Goal: Use online tool/utility: Utilize a website feature to perform a specific function

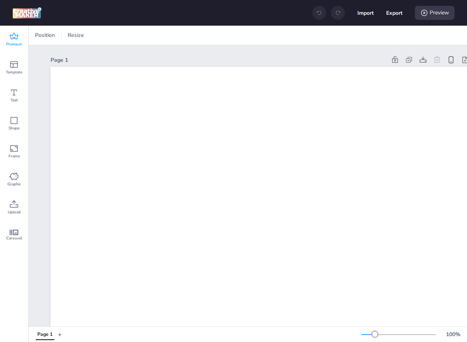
click at [18, 40] on icon at bounding box center [13, 36] width 9 height 9
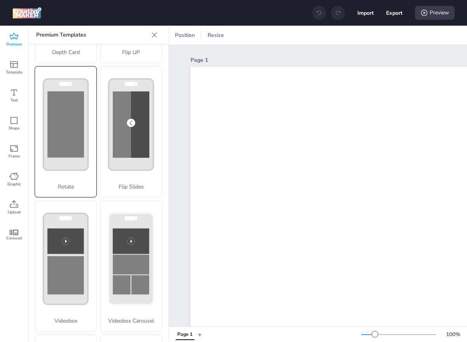
scroll to position [58, 0]
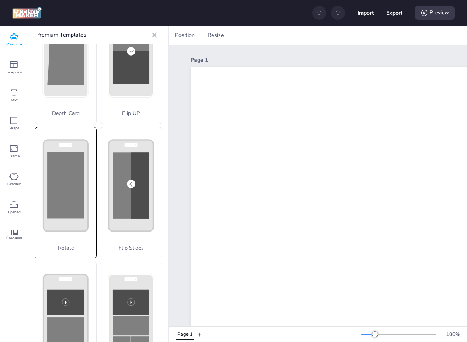
click at [74, 181] on rect at bounding box center [65, 186] width 37 height 66
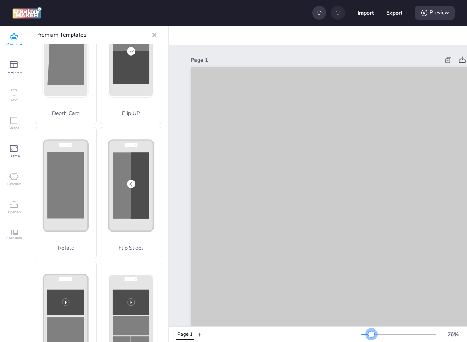
click at [372, 335] on div at bounding box center [366, 335] width 10 height 1
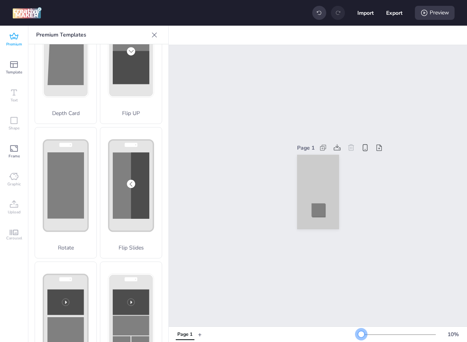
drag, startPoint x: 371, startPoint y: 334, endPoint x: 360, endPoint y: 333, distance: 10.5
click at [360, 333] on div at bounding box center [361, 334] width 6 height 6
click at [311, 182] on div at bounding box center [318, 199] width 31 height 52
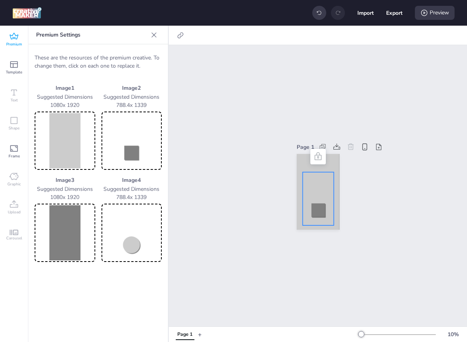
click at [58, 135] on img at bounding box center [65, 140] width 58 height 55
click at [67, 135] on img at bounding box center [65, 140] width 58 height 55
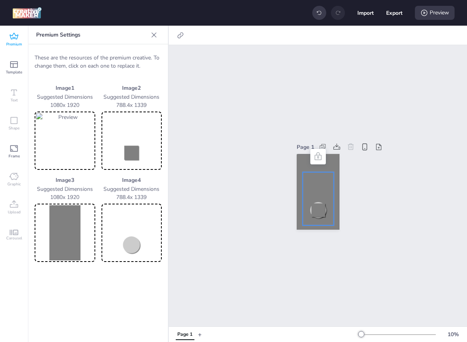
click at [67, 219] on img at bounding box center [65, 232] width 58 height 55
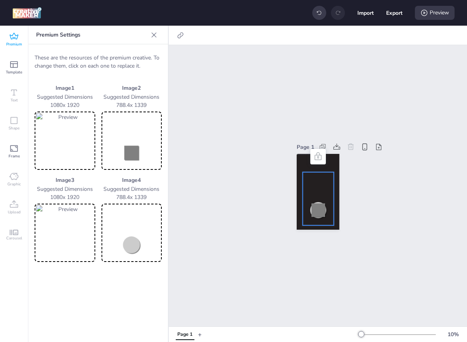
click at [131, 146] on img at bounding box center [132, 140] width 58 height 55
click at [131, 262] on div "These are the resources of the premium creative. To change them, click on each …" at bounding box center [98, 157] width 140 height 227
click at [133, 235] on img at bounding box center [132, 232] width 58 height 55
click at [437, 14] on div "Preview" at bounding box center [435, 13] width 40 height 14
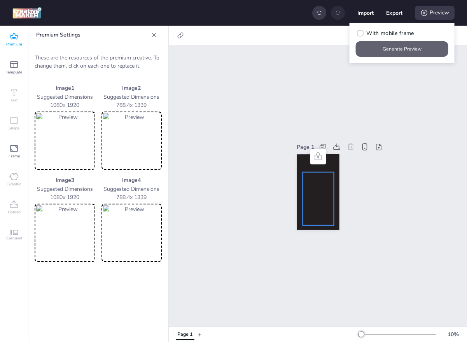
click at [420, 41] on button "Generate Preview" at bounding box center [402, 49] width 93 height 16
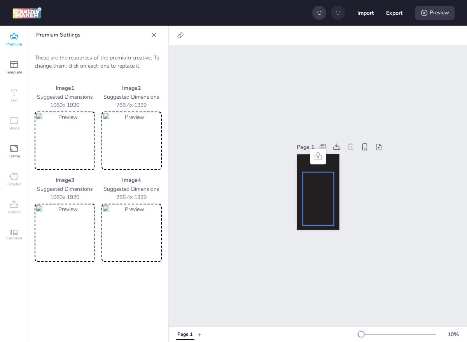
click at [132, 154] on img at bounding box center [132, 140] width 58 height 55
click at [134, 228] on img at bounding box center [132, 232] width 58 height 55
click at [68, 127] on img at bounding box center [65, 140] width 58 height 55
click at [57, 259] on img at bounding box center [65, 232] width 58 height 55
click at [77, 128] on img at bounding box center [65, 140] width 58 height 55
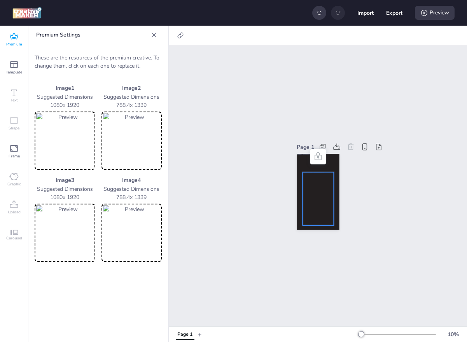
click at [69, 147] on img at bounding box center [65, 140] width 58 height 55
click at [75, 165] on img at bounding box center [65, 140] width 58 height 55
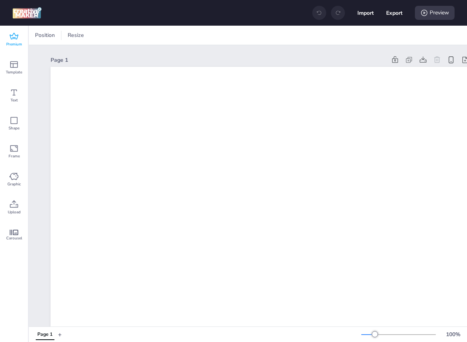
click at [15, 36] on icon at bounding box center [13, 36] width 9 height 9
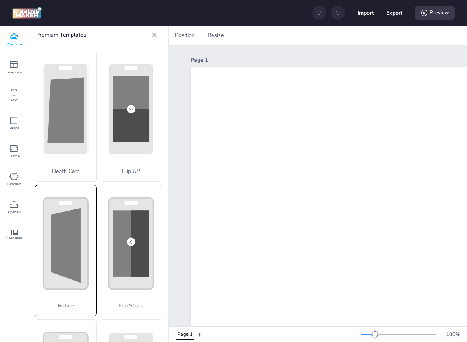
click at [74, 258] on polygon at bounding box center [66, 245] width 30 height 75
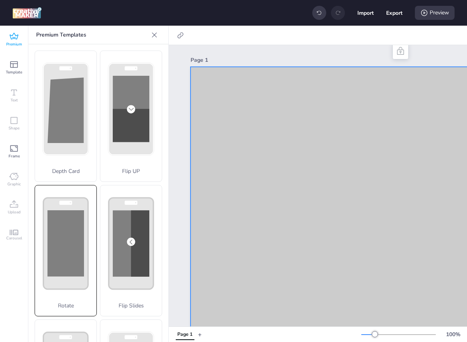
click at [80, 217] on rect at bounding box center [65, 243] width 37 height 66
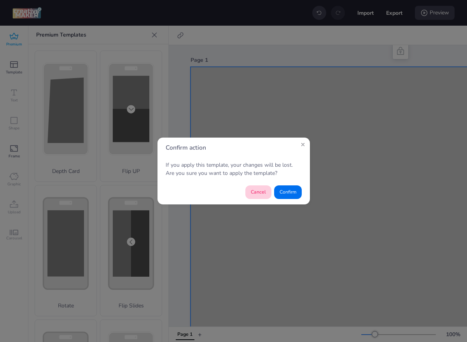
click at [256, 194] on button "Cancel" at bounding box center [259, 193] width 26 height 14
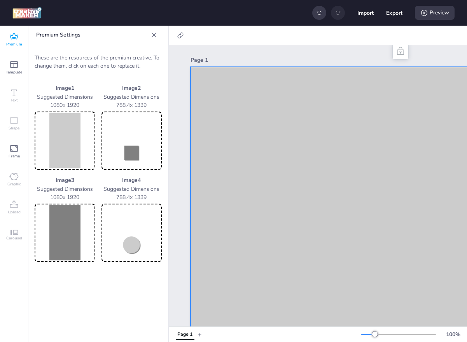
click at [79, 124] on img at bounding box center [65, 140] width 58 height 55
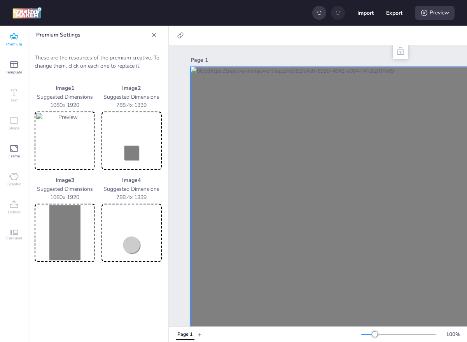
click at [72, 226] on img at bounding box center [65, 232] width 58 height 55
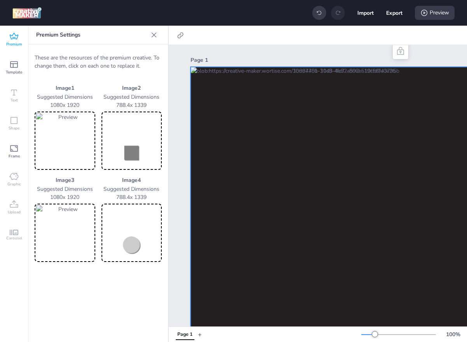
click at [117, 142] on img at bounding box center [132, 140] width 58 height 55
click at [144, 225] on img at bounding box center [132, 232] width 58 height 55
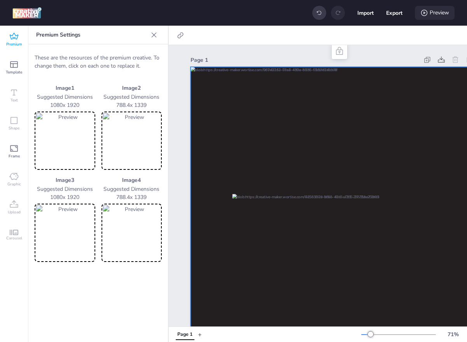
click at [429, 9] on div "Preview" at bounding box center [435, 13] width 40 height 14
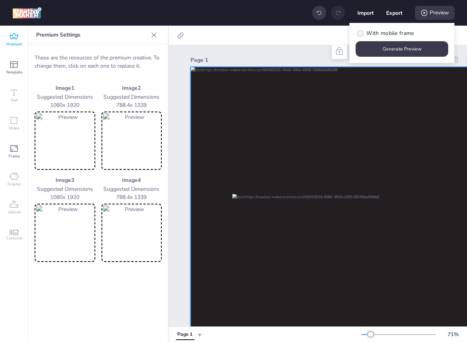
click at [376, 34] on span "With mobile frame" at bounding box center [390, 33] width 47 height 8
click at [362, 34] on input "With mobile frame" at bounding box center [359, 36] width 5 height 5
click at [376, 35] on span "With mobile frame" at bounding box center [390, 33] width 47 height 8
click at [362, 35] on input "With mobile frame" at bounding box center [359, 36] width 5 height 5
checkbox input "false"
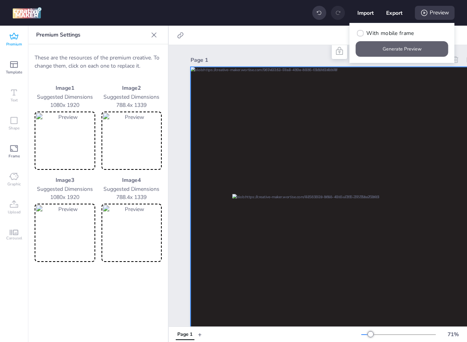
click at [373, 53] on button "Generate Preview" at bounding box center [402, 49] width 93 height 16
